Goal: Task Accomplishment & Management: Manage account settings

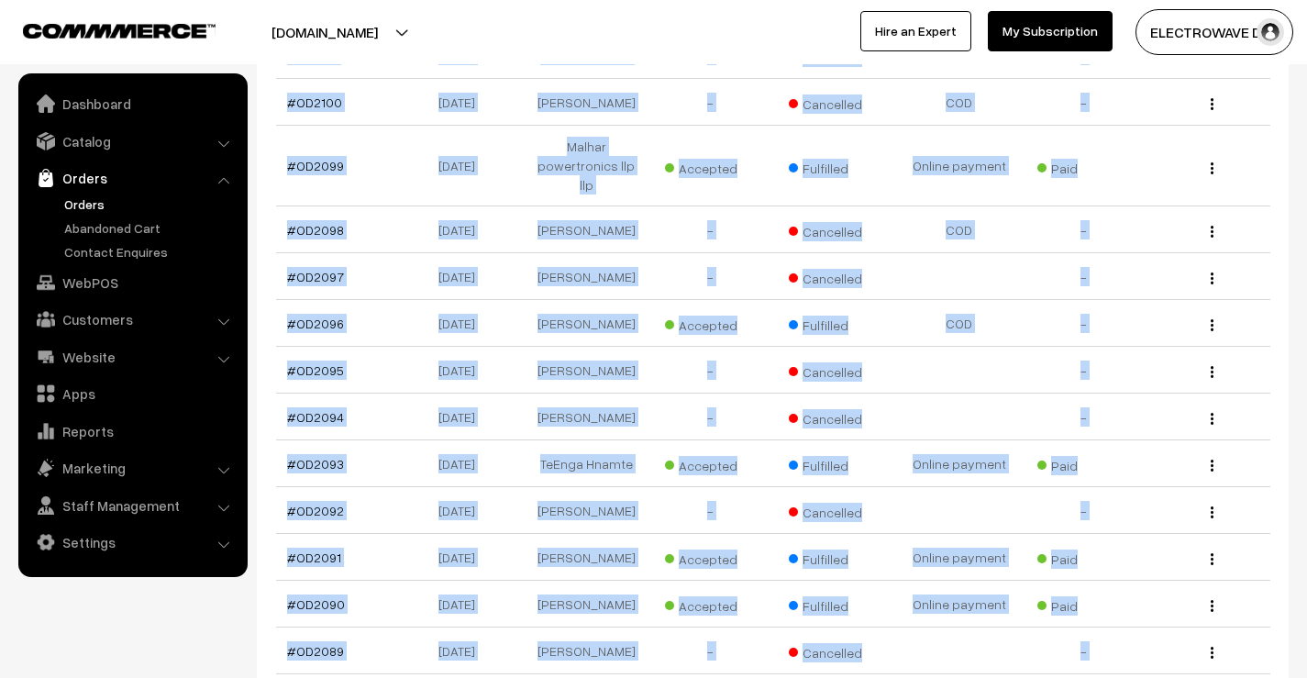
scroll to position [5082, 0]
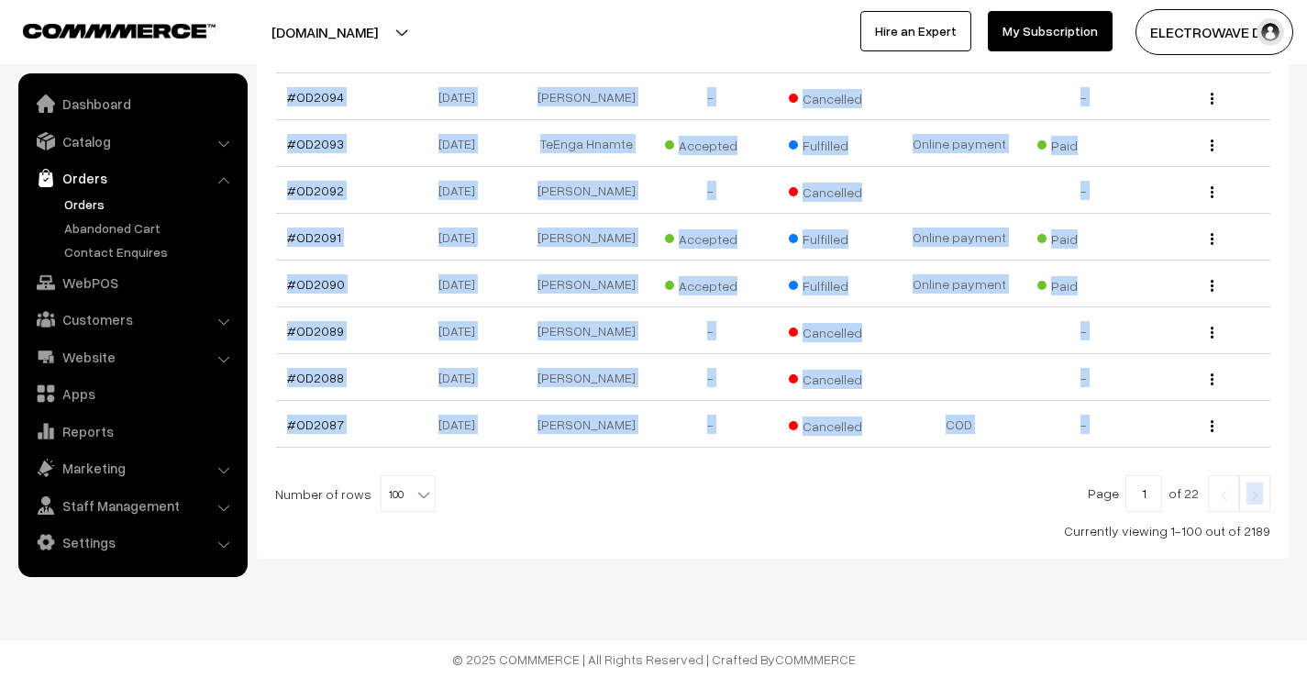
click at [1266, 501] on link at bounding box center [1254, 493] width 31 height 37
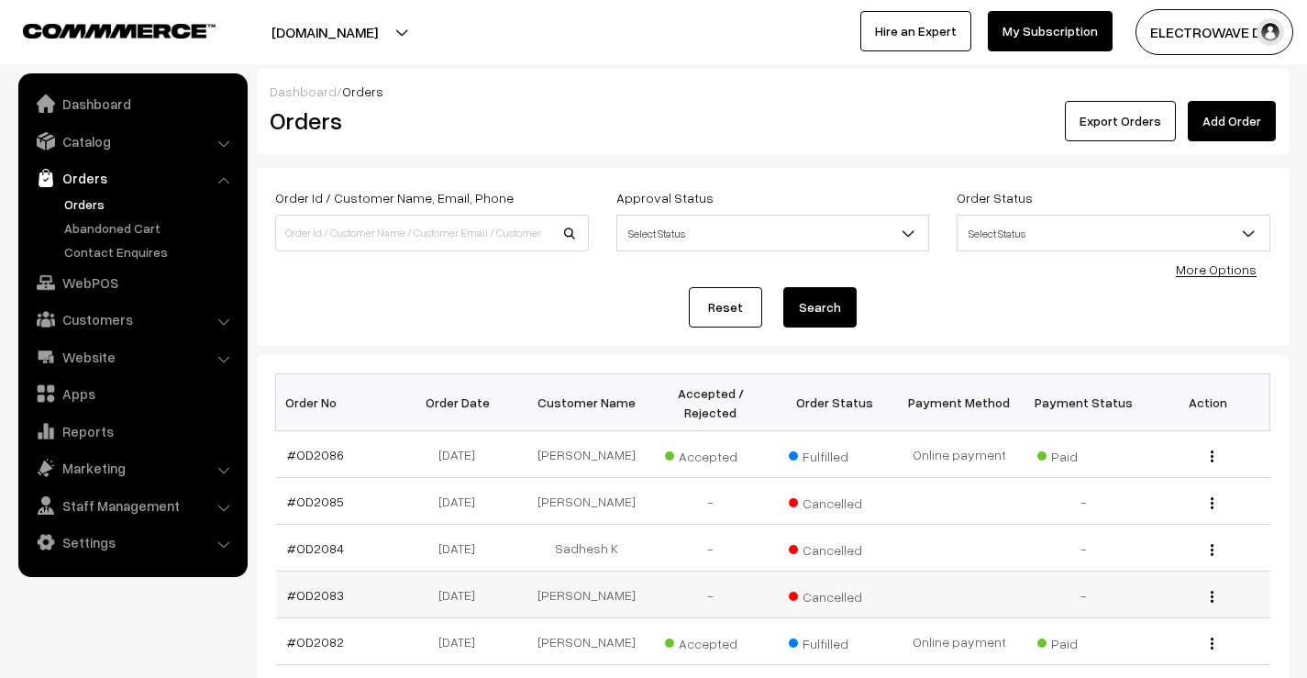
scroll to position [4792, 0]
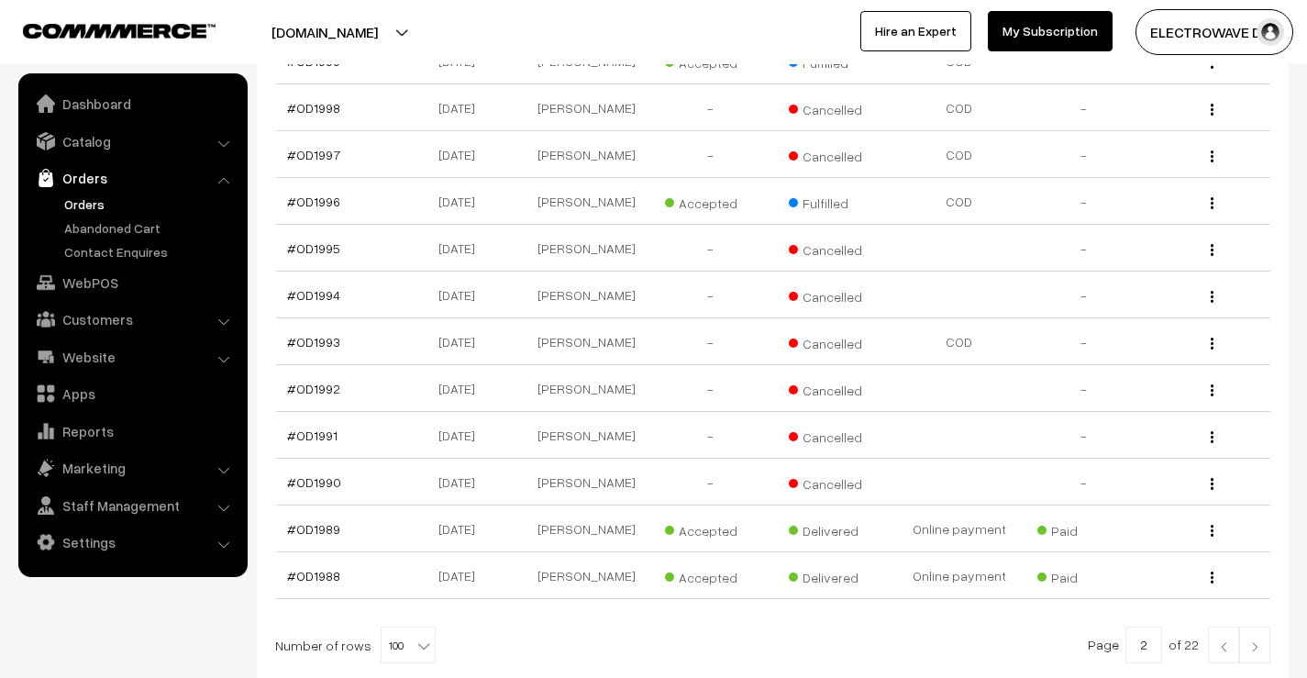
scroll to position [4608, 0]
click at [314, 212] on link "#OD1996" at bounding box center [313, 204] width 53 height 16
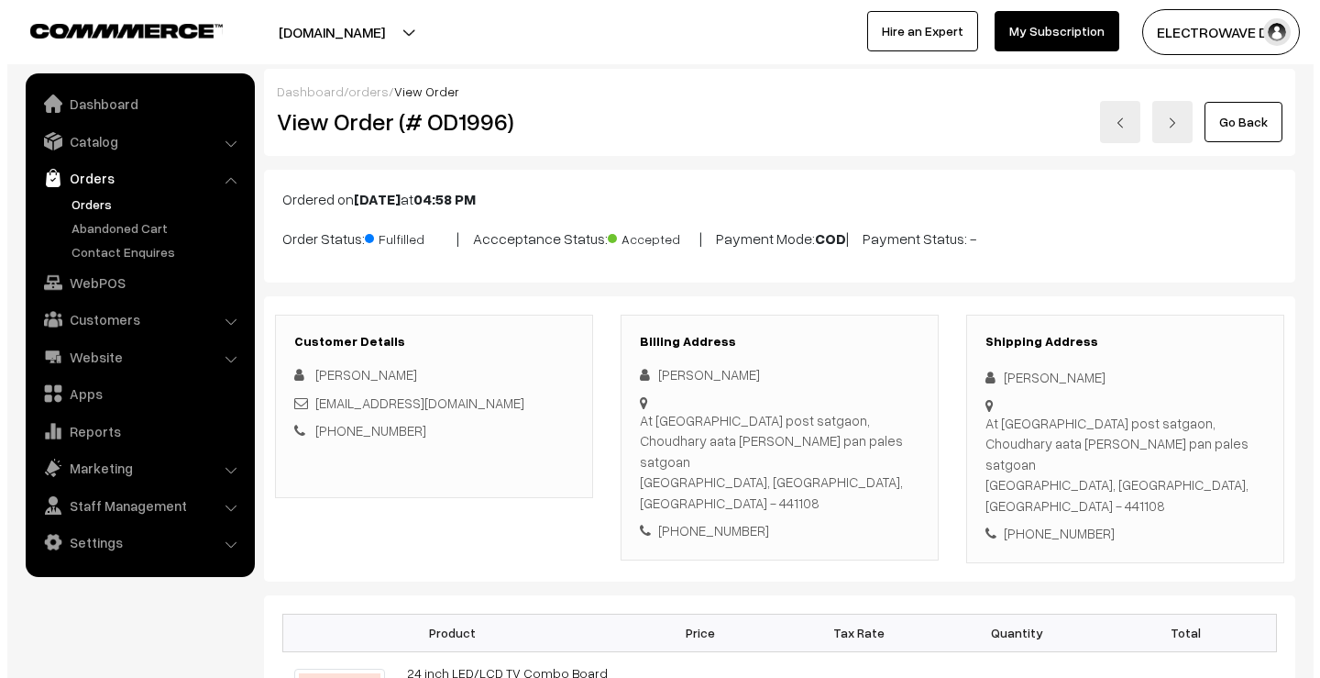
scroll to position [1186, 0]
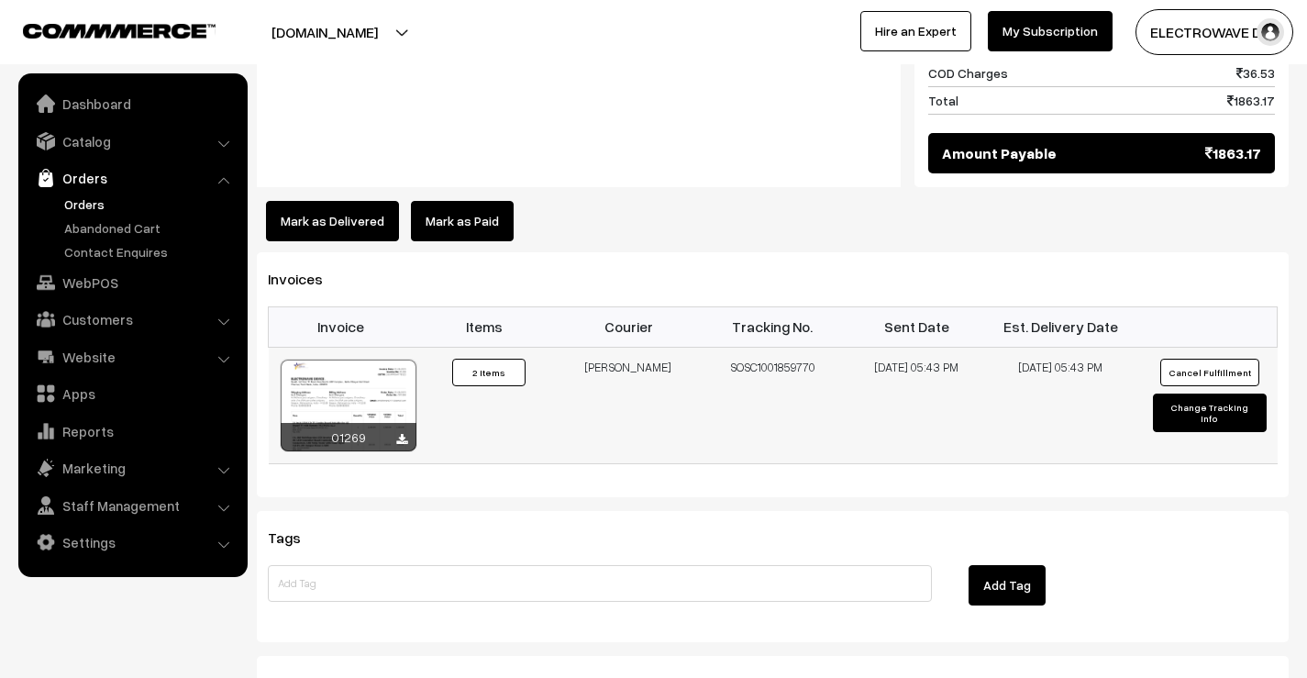
click at [751, 347] on td "SOSC1001859770" at bounding box center [773, 405] width 144 height 116
copy td "SOSC1001859770"
click at [336, 201] on button "Mark as Delivered" at bounding box center [332, 221] width 133 height 40
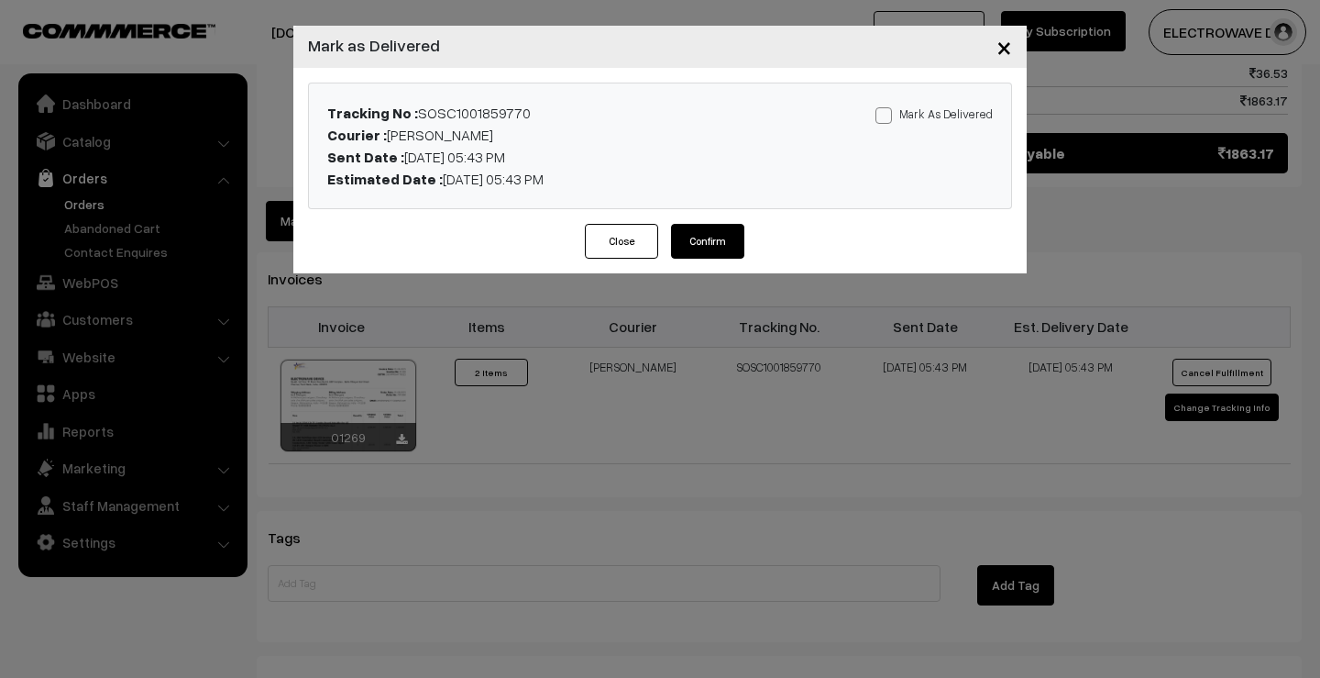
click at [881, 111] on span at bounding box center [884, 115] width 17 height 17
click at [881, 111] on input "Mark As Delivered" at bounding box center [882, 112] width 12 height 12
checkbox input "true"
click at [719, 239] on button "Confirm" at bounding box center [707, 241] width 73 height 35
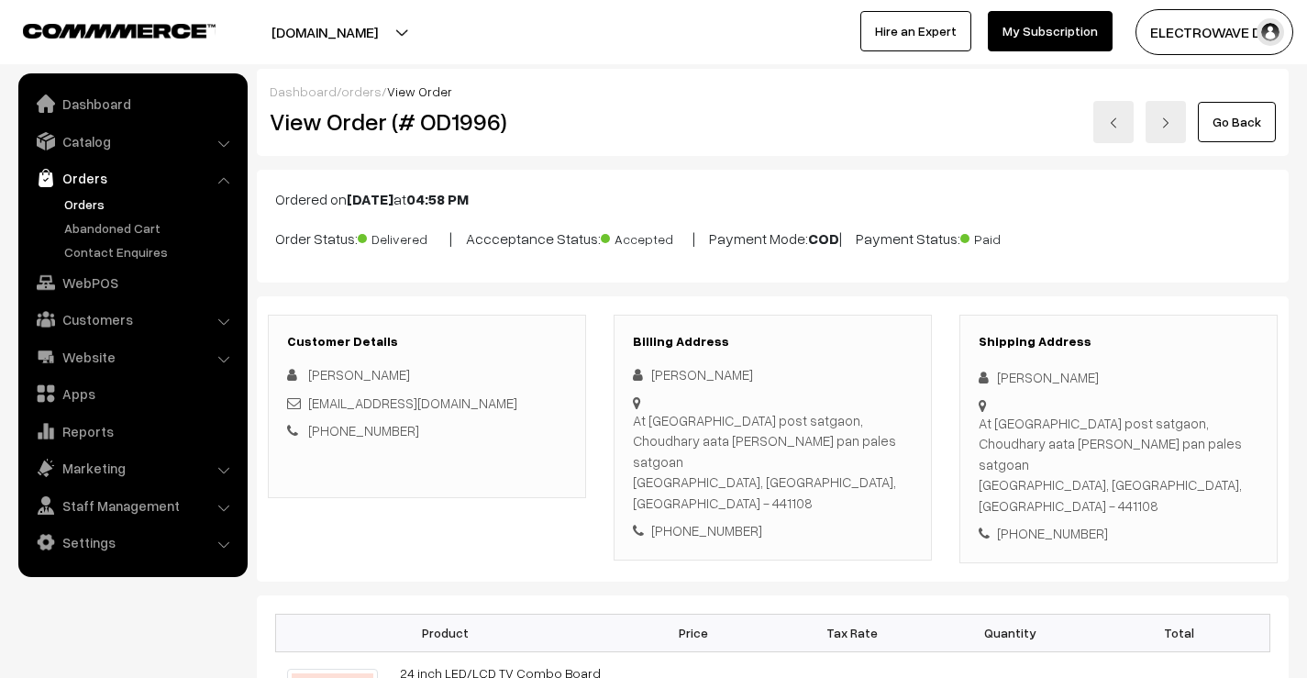
click at [1116, 124] on img at bounding box center [1113, 122] width 11 height 11
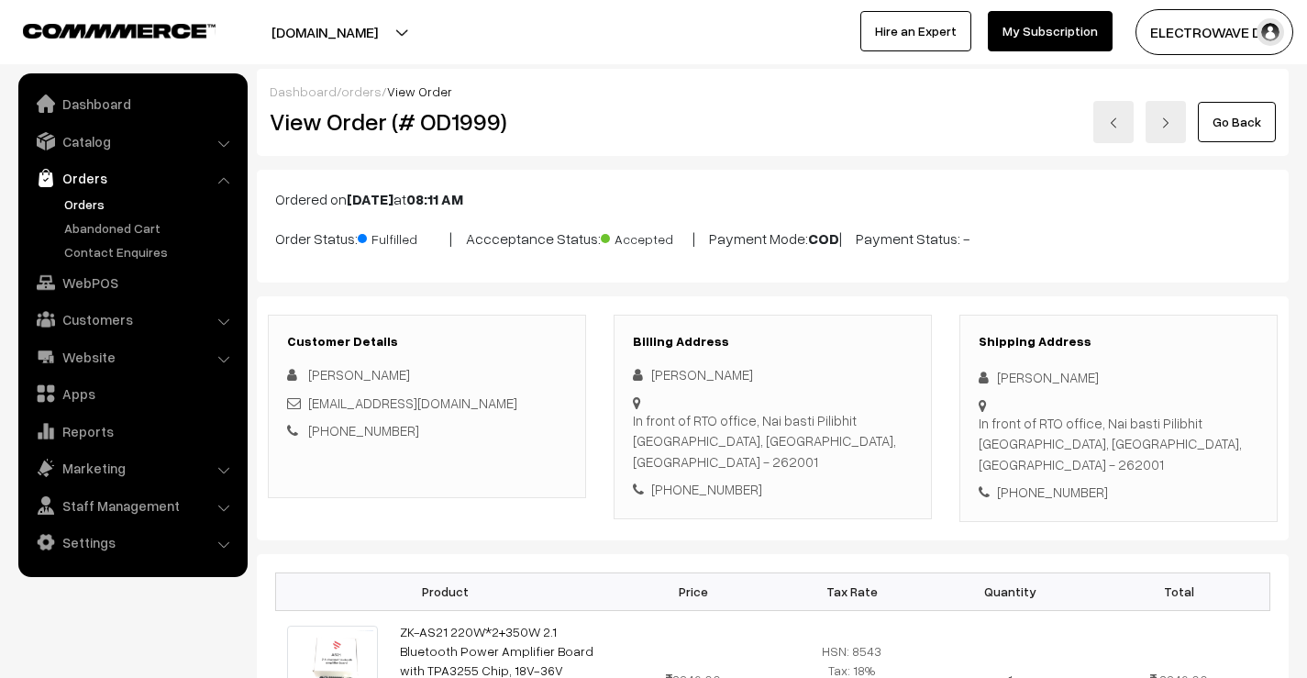
scroll to position [1206, 0]
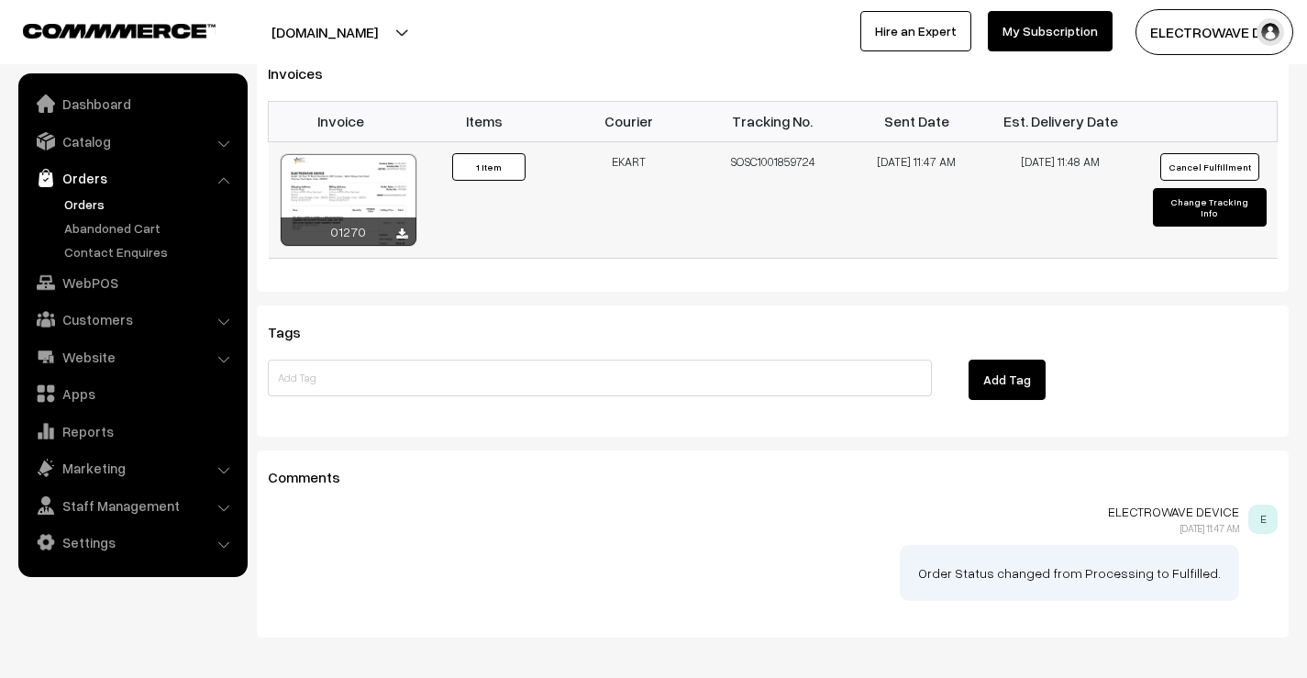
click at [763, 141] on td "SOSC1001859724" at bounding box center [773, 199] width 144 height 116
copy td "SOSC1001859724"
click at [1218, 188] on button "Change Tracking Info" at bounding box center [1209, 207] width 113 height 39
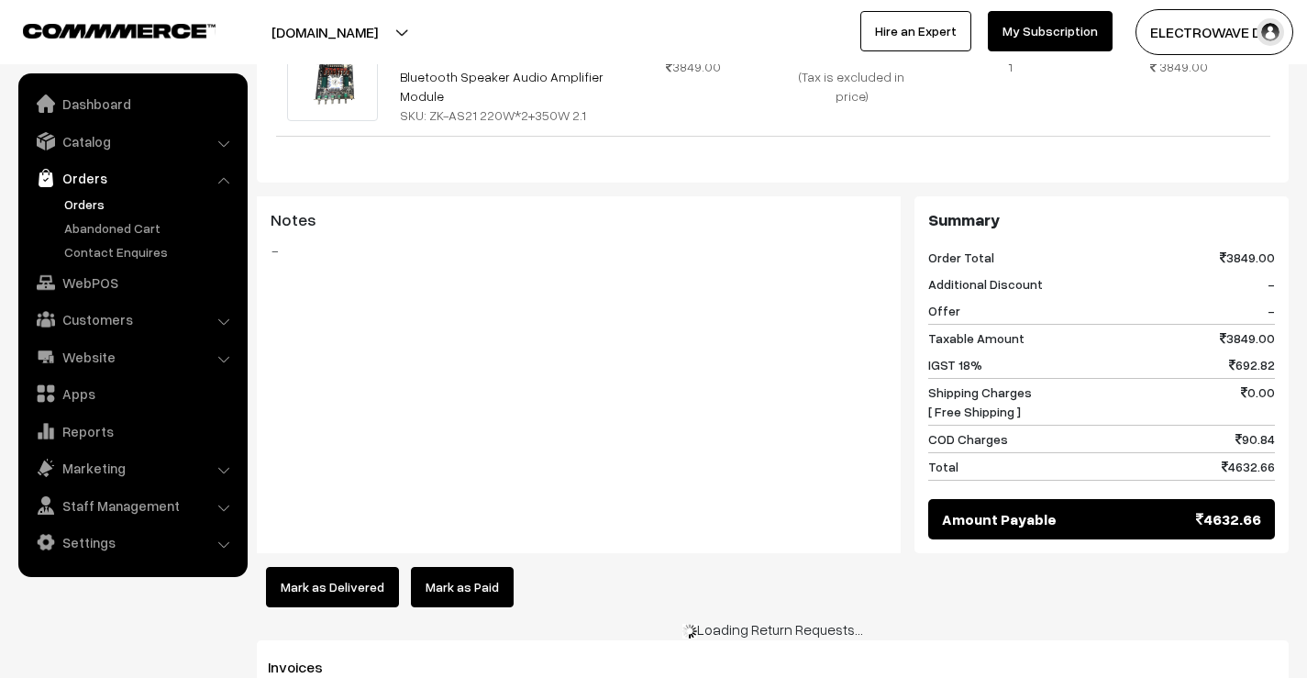
click at [342, 567] on button "Mark as Delivered" at bounding box center [332, 587] width 133 height 40
click at [669, 567] on div "Mark as Delivered Mark as Paid × Mark as Paid Are you sure, you want to Mark th…" at bounding box center [773, 587] width 1032 height 40
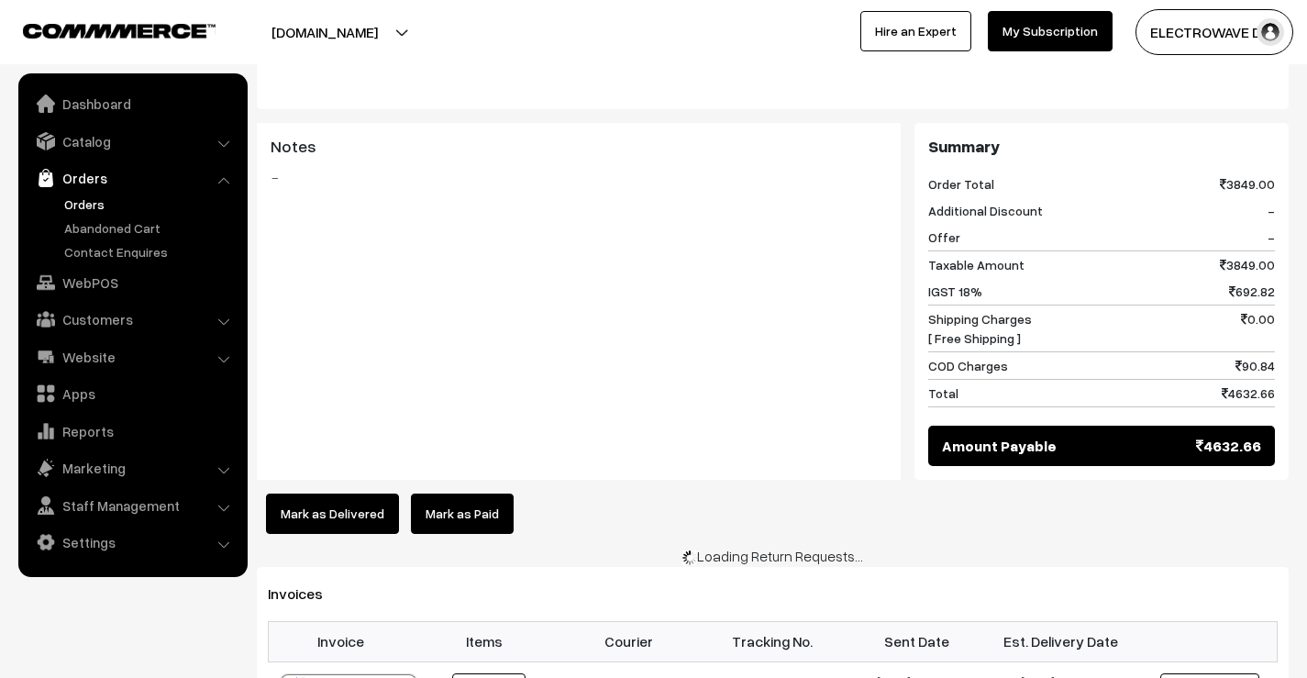
scroll to position [1251, 0]
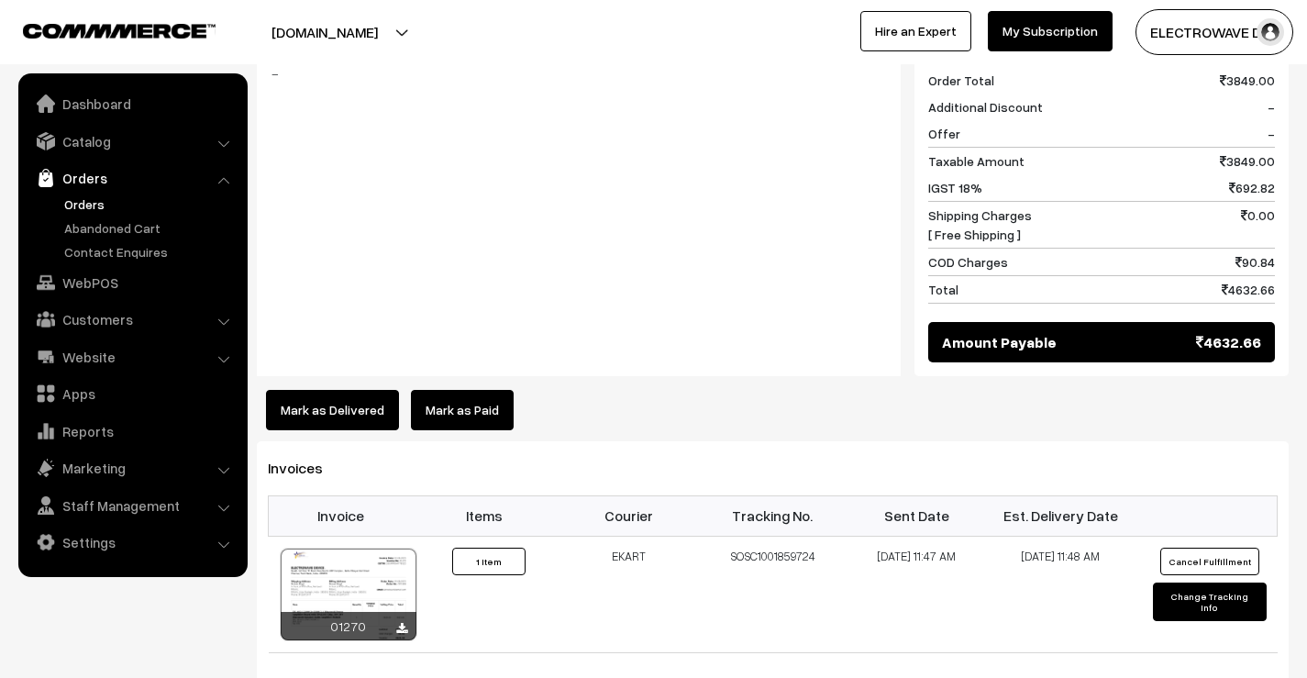
scroll to position [789, 0]
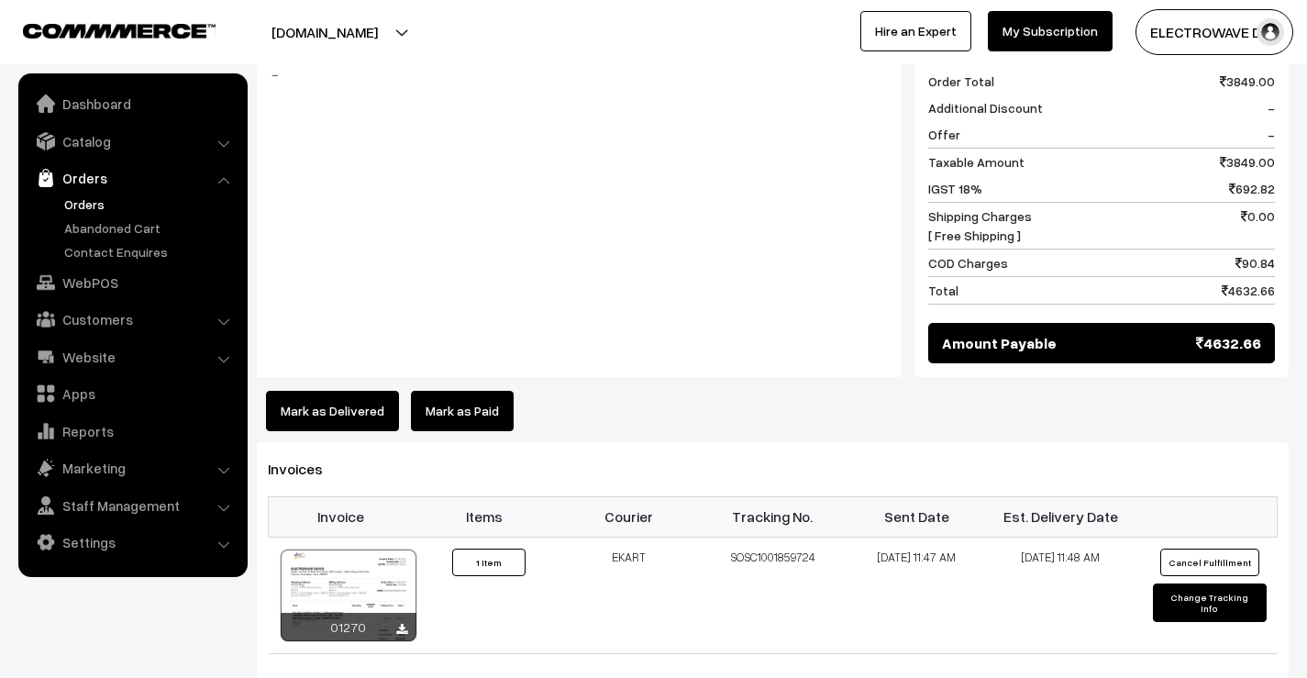
click at [334, 392] on button "Mark as Delivered" at bounding box center [332, 411] width 133 height 40
click at [349, 391] on button "Mark as Delivered" at bounding box center [332, 411] width 133 height 40
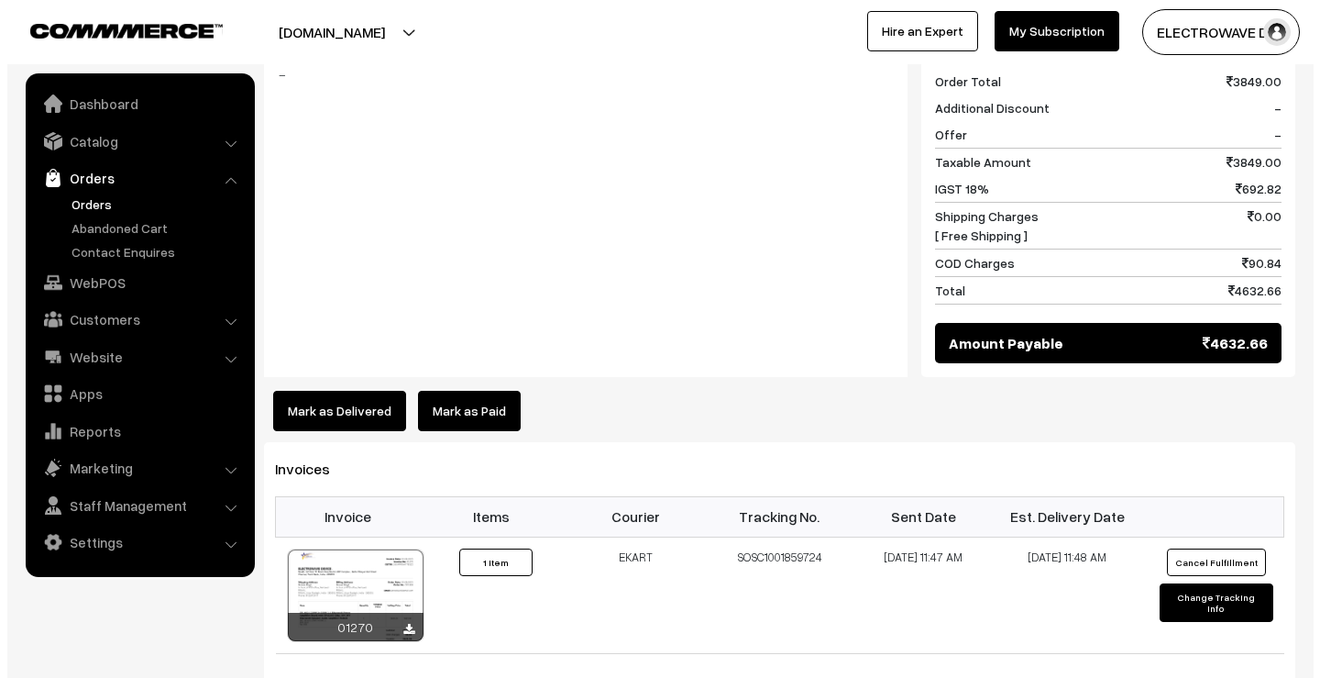
scroll to position [790, 0]
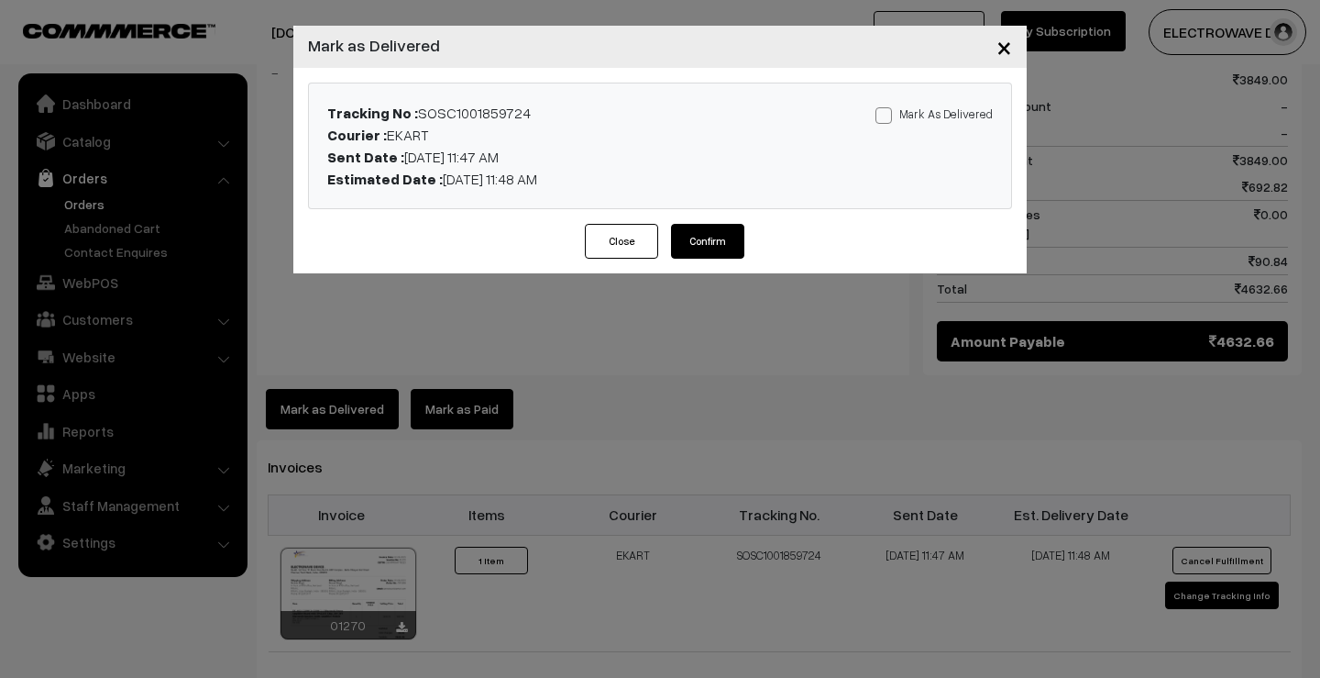
click at [891, 113] on span at bounding box center [884, 115] width 17 height 17
click at [888, 113] on input "Mark As Delivered" at bounding box center [882, 112] width 12 height 12
checkbox input "true"
click at [721, 236] on button "Confirm" at bounding box center [707, 241] width 73 height 35
